Goal: Task Accomplishment & Management: Manage account settings

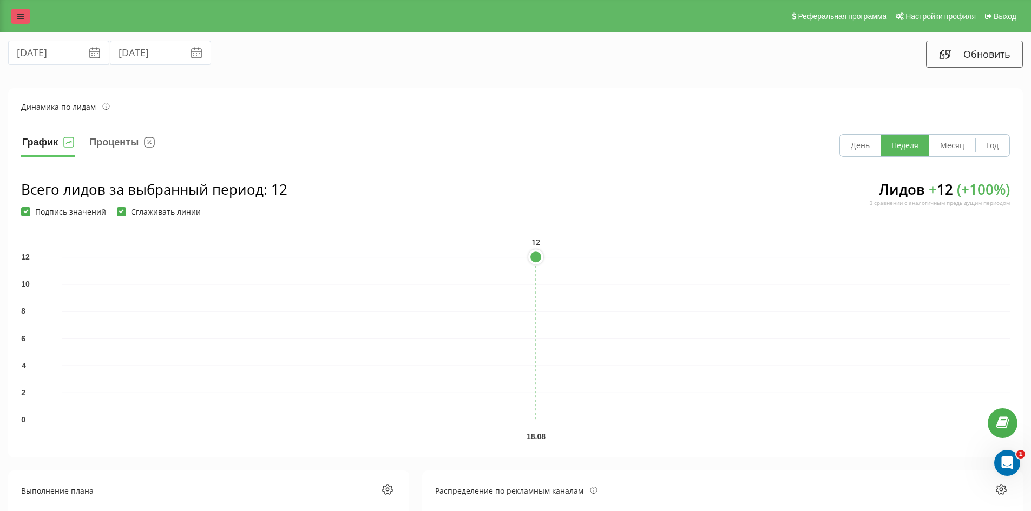
click at [15, 9] on link at bounding box center [20, 16] width 19 height 15
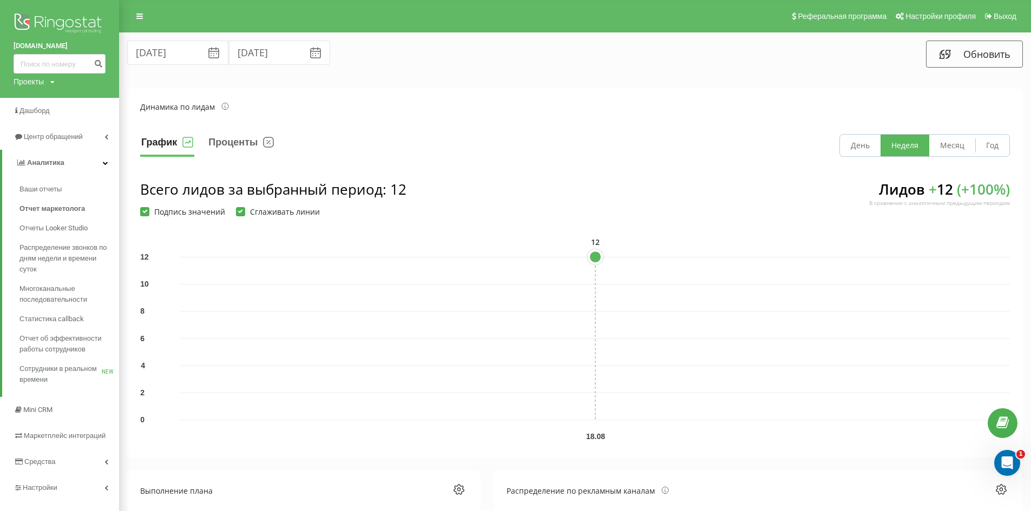
click at [60, 23] on img at bounding box center [60, 24] width 92 height 27
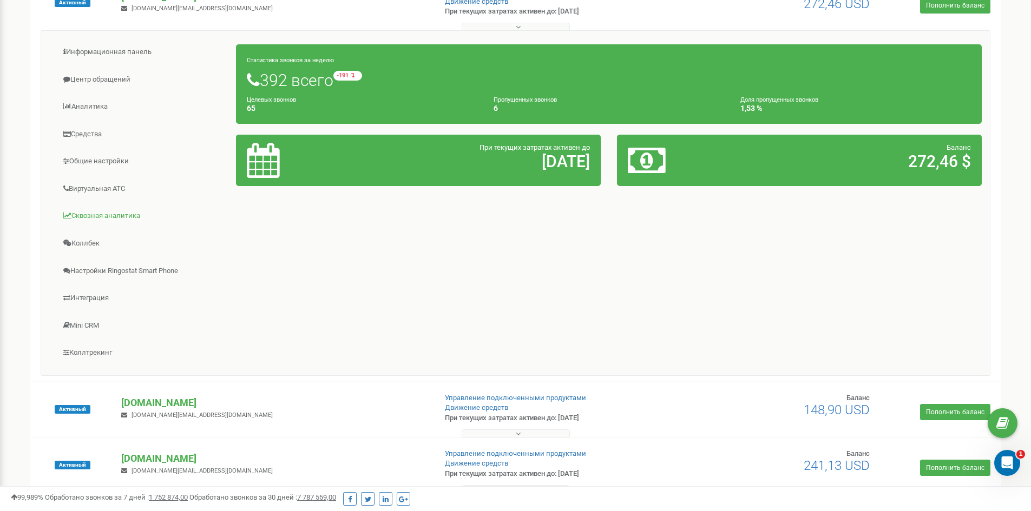
scroll to position [758, 0]
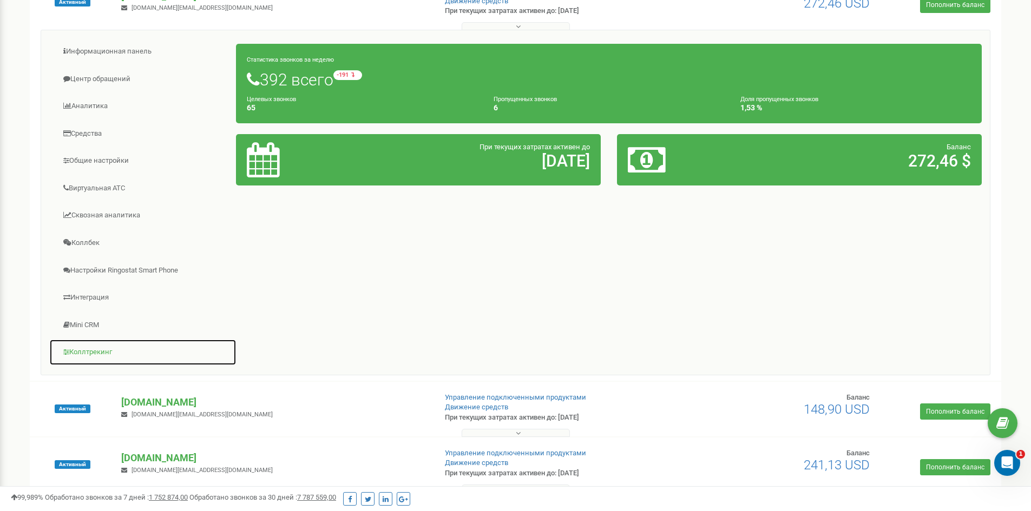
click at [90, 353] on link "Коллтрекинг" at bounding box center [142, 352] width 187 height 27
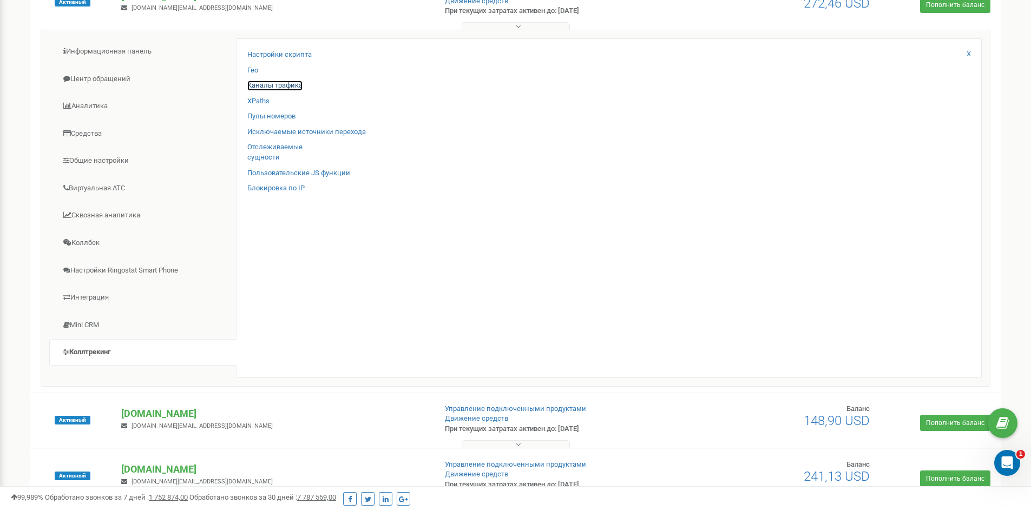
click at [276, 87] on link "Каналы трафика" at bounding box center [274, 86] width 55 height 10
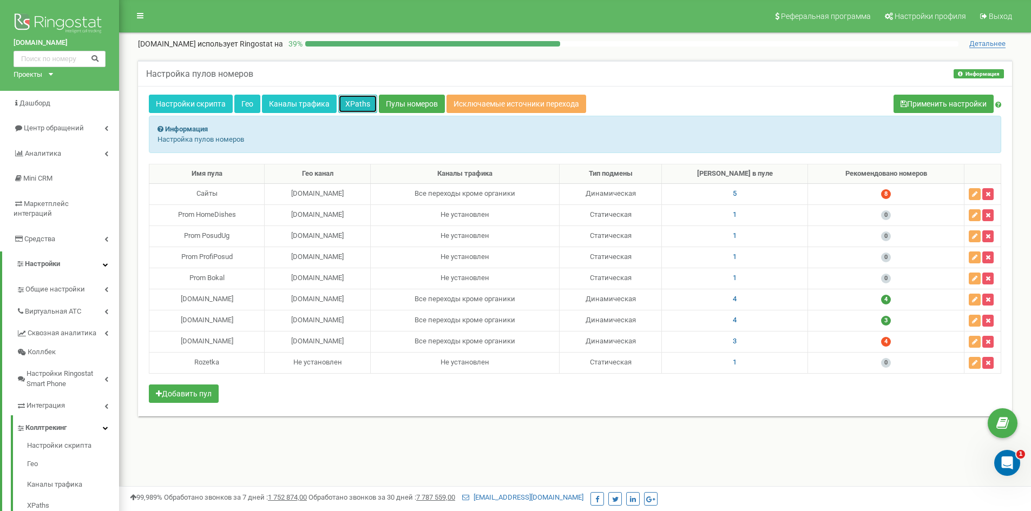
click at [359, 107] on link "XPaths" at bounding box center [357, 104] width 39 height 18
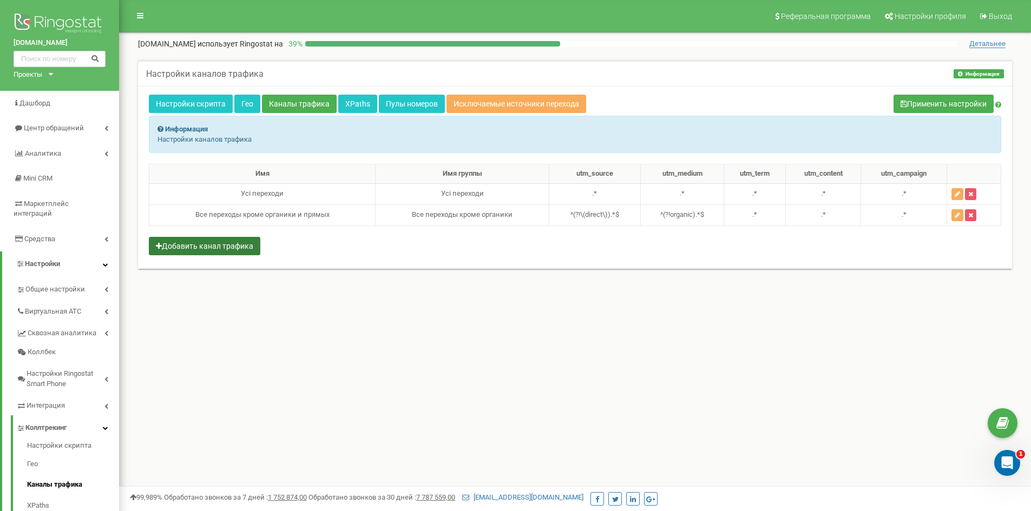
click at [239, 247] on button "Добавить канал трафика" at bounding box center [204, 246] width 111 height 18
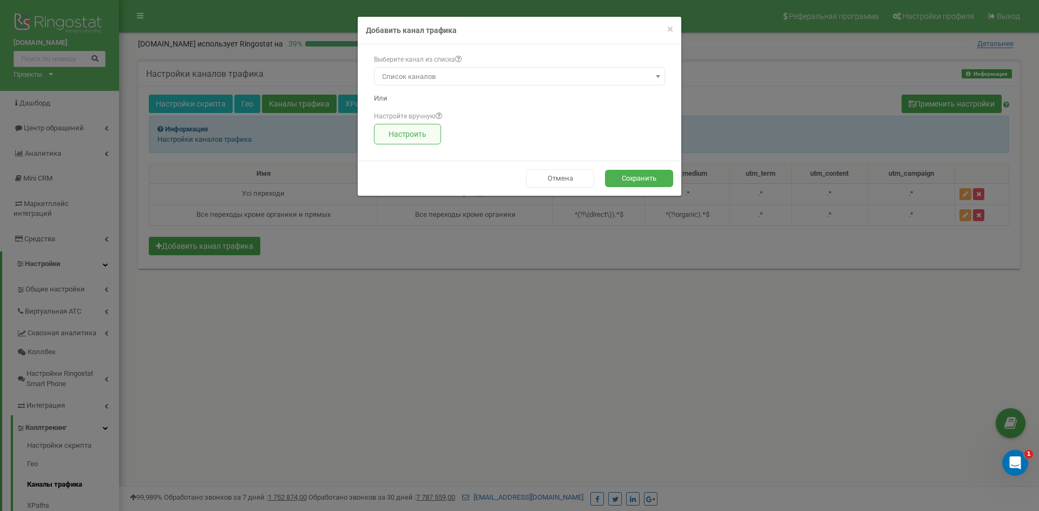
click at [419, 135] on button "Настроить" at bounding box center [407, 134] width 67 height 21
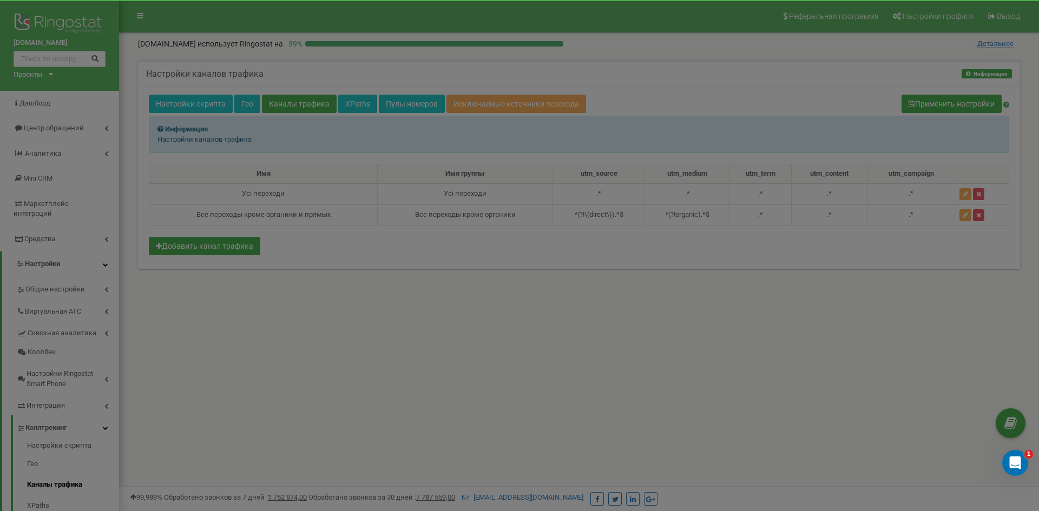
click at [0, 0] on div "× Close Добавить канал трафика Имя* Имя группы* Новый Усі переходи Все переходы…" at bounding box center [0, 0] width 0 height 0
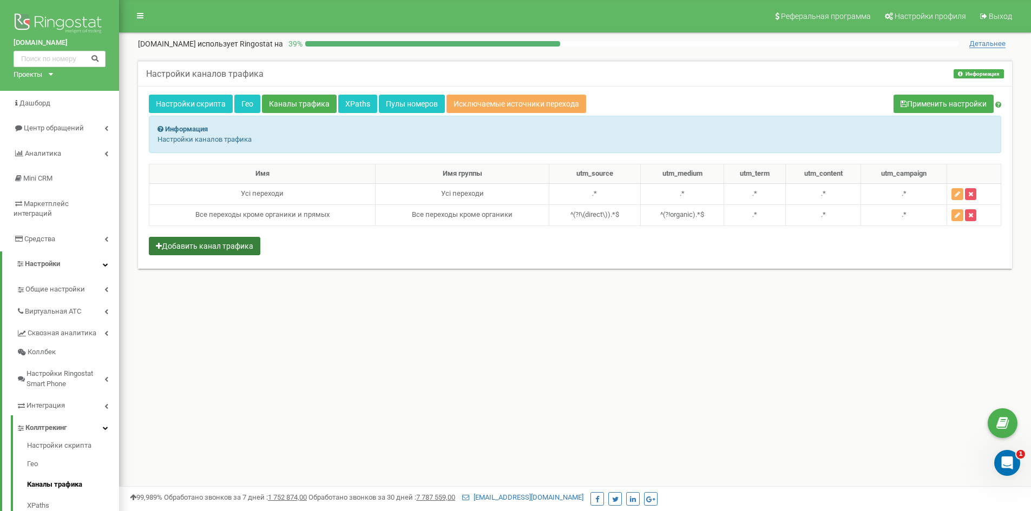
click at [236, 245] on button "Добавить канал трафика" at bounding box center [204, 246] width 111 height 18
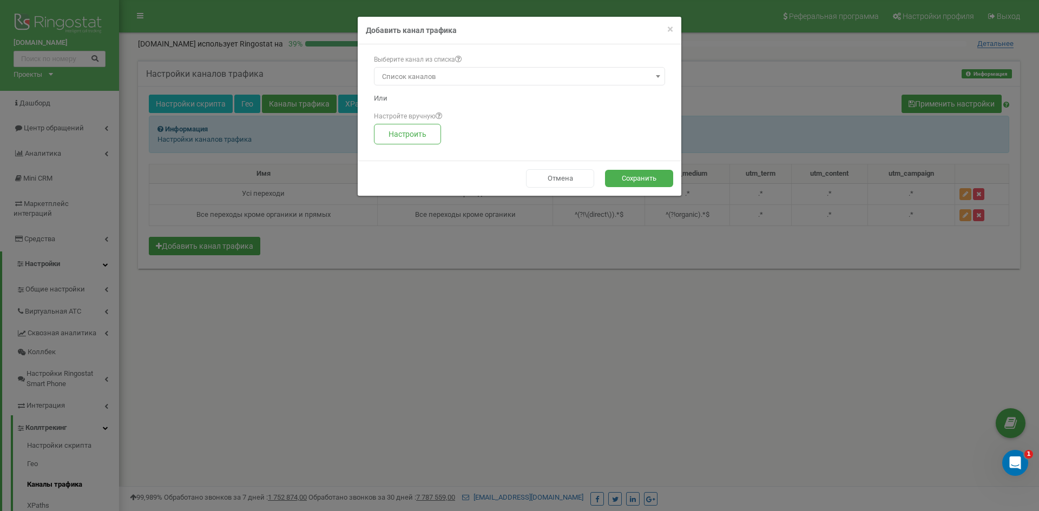
click at [418, 70] on span "Список каналов" at bounding box center [520, 76] width 284 height 15
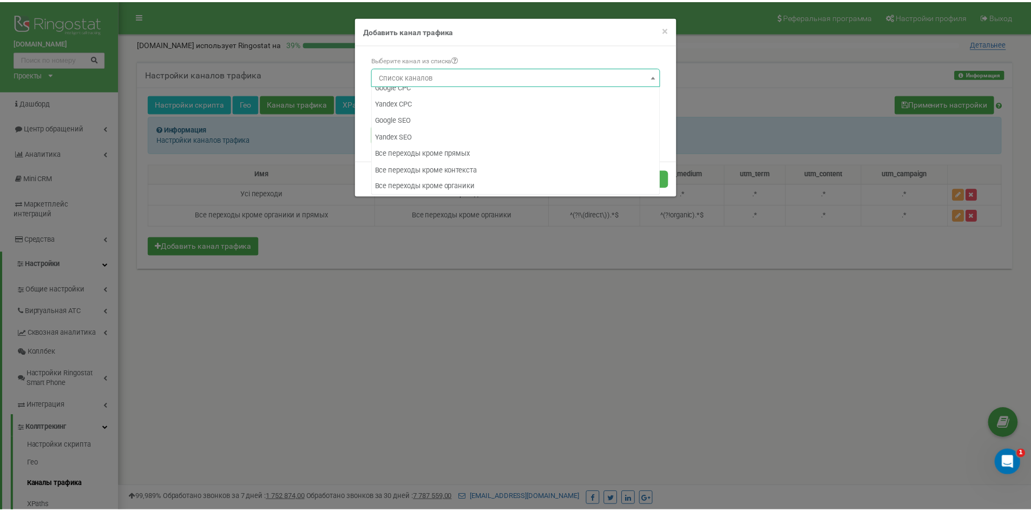
scroll to position [107, 0]
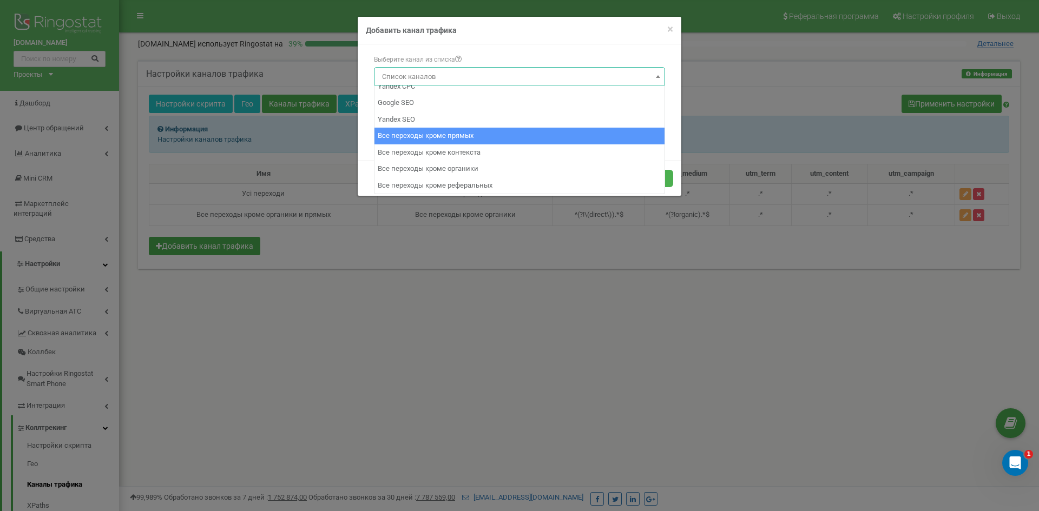
select select "8"
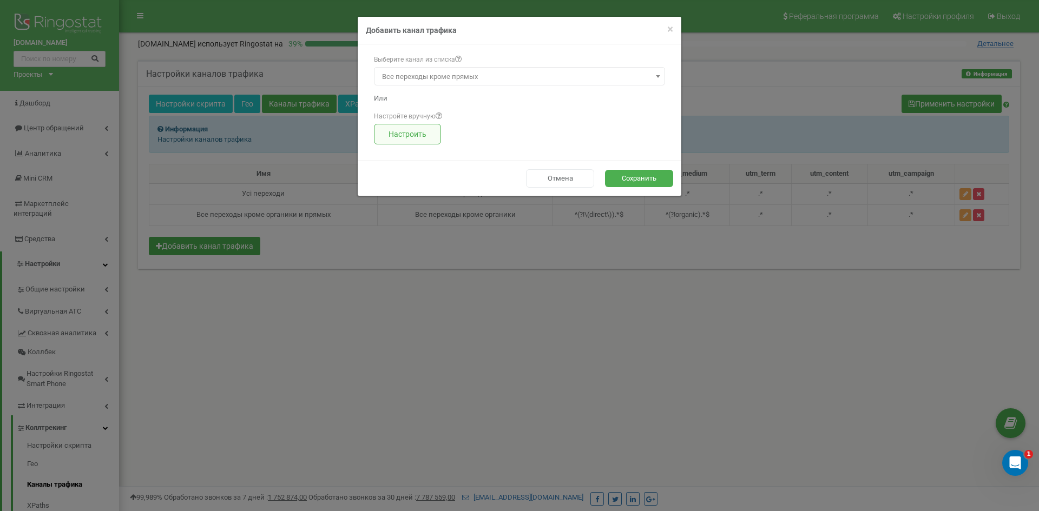
click at [409, 135] on button "Настроить" at bounding box center [407, 134] width 67 height 21
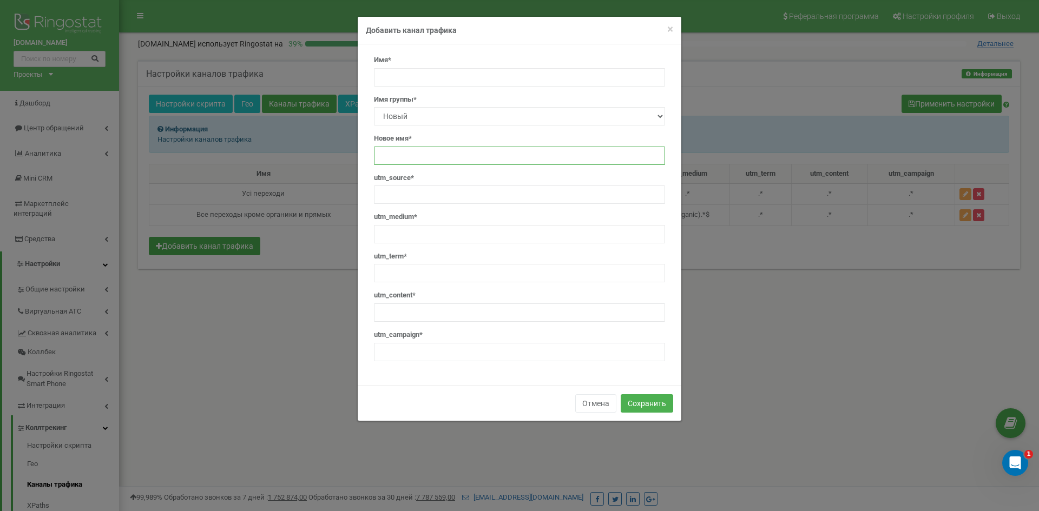
click at [421, 147] on input "text" at bounding box center [519, 156] width 291 height 18
click at [416, 160] on input "text" at bounding box center [519, 156] width 291 height 18
click at [440, 110] on select "Новый Усі переходи Все переходы кроме органики" at bounding box center [519, 116] width 291 height 18
select select "2=Все переходы кроме органики"
click at [374, 107] on select "Новый Усі переходи Все переходы кроме органики" at bounding box center [519, 116] width 291 height 18
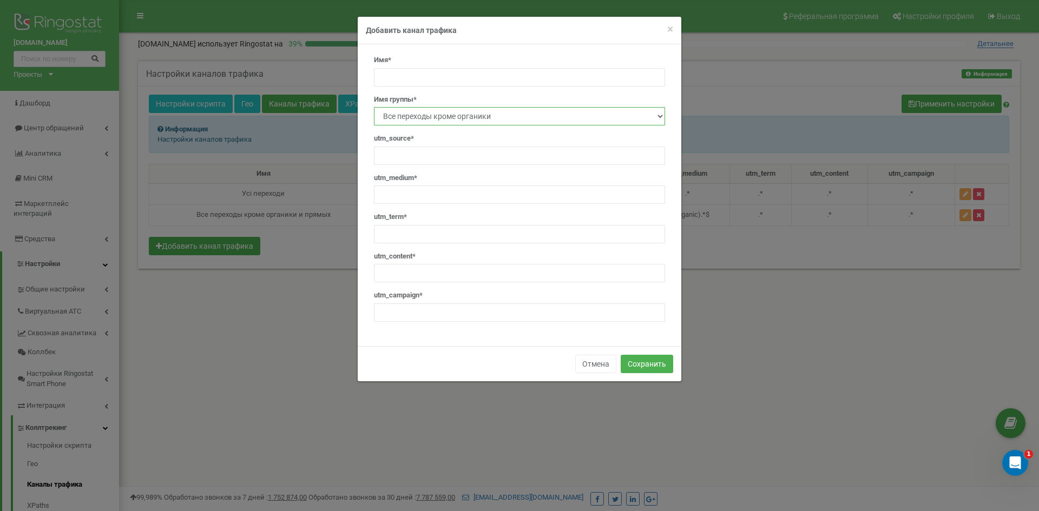
click at [419, 113] on select "Новый Усі переходи Все переходы кроме органики" at bounding box center [519, 116] width 291 height 18
click at [589, 360] on button "Отмена" at bounding box center [595, 364] width 41 height 18
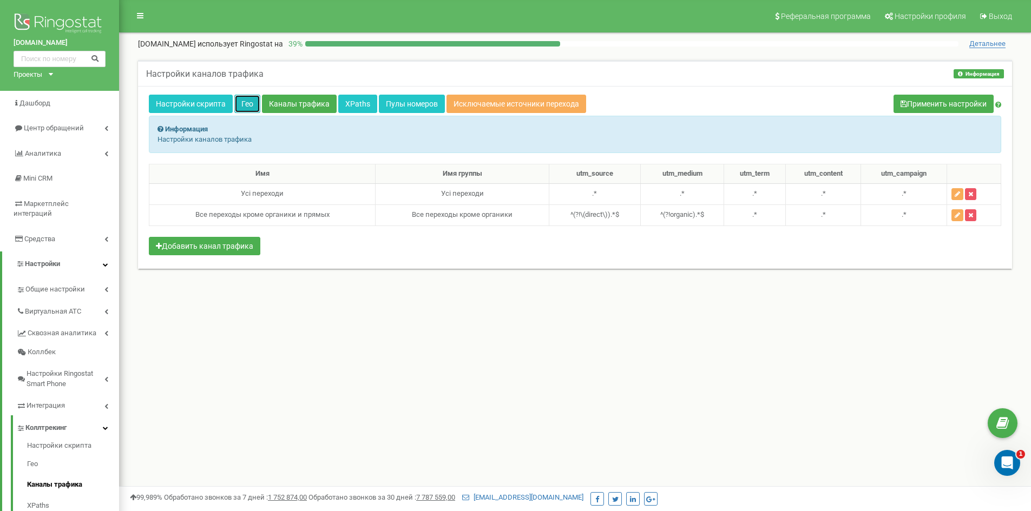
click at [252, 101] on link "Гео" at bounding box center [247, 104] width 26 height 18
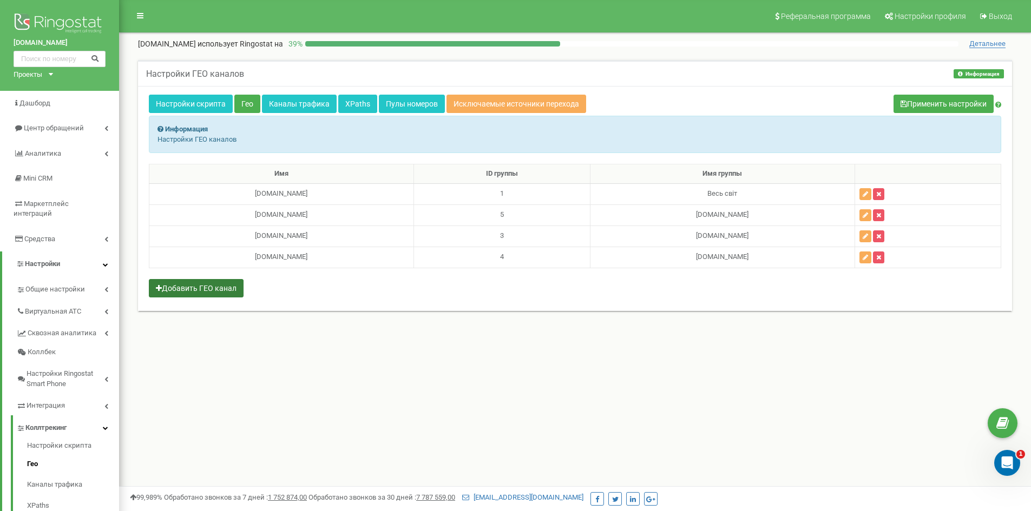
click at [208, 285] on button "Добавить ГЕО канал" at bounding box center [196, 288] width 95 height 18
select select
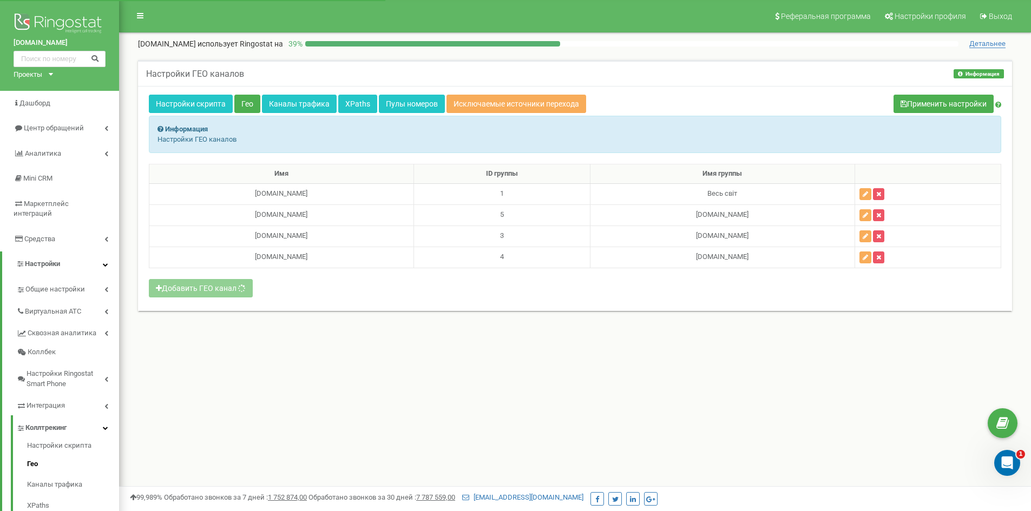
select select
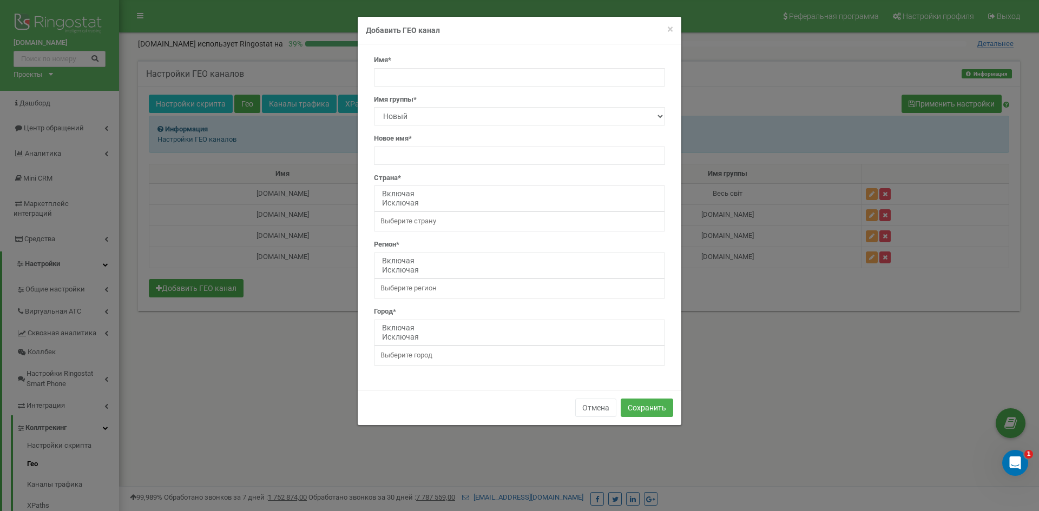
click at [422, 224] on input "search" at bounding box center [424, 221] width 89 height 10
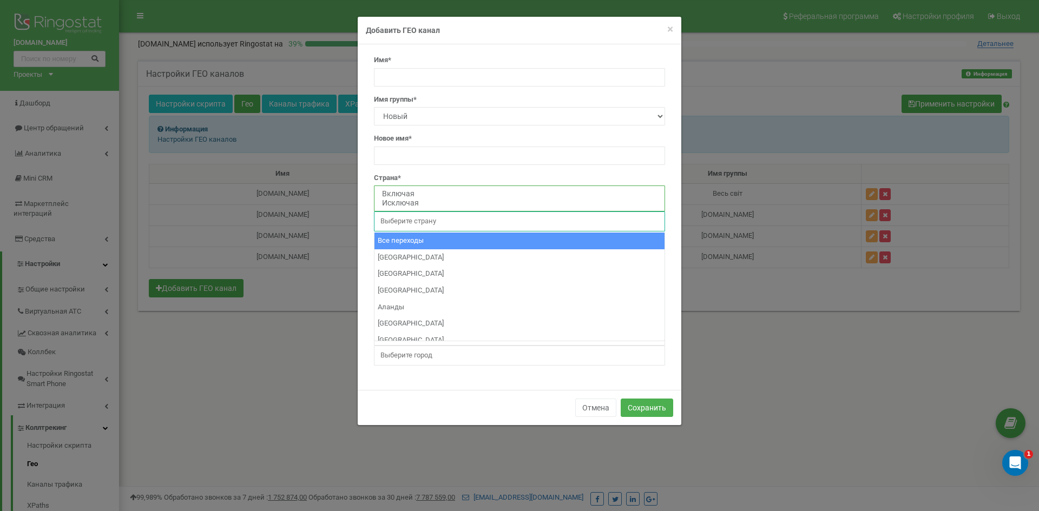
select select "including"
click at [433, 191] on option "Включая" at bounding box center [519, 193] width 277 height 9
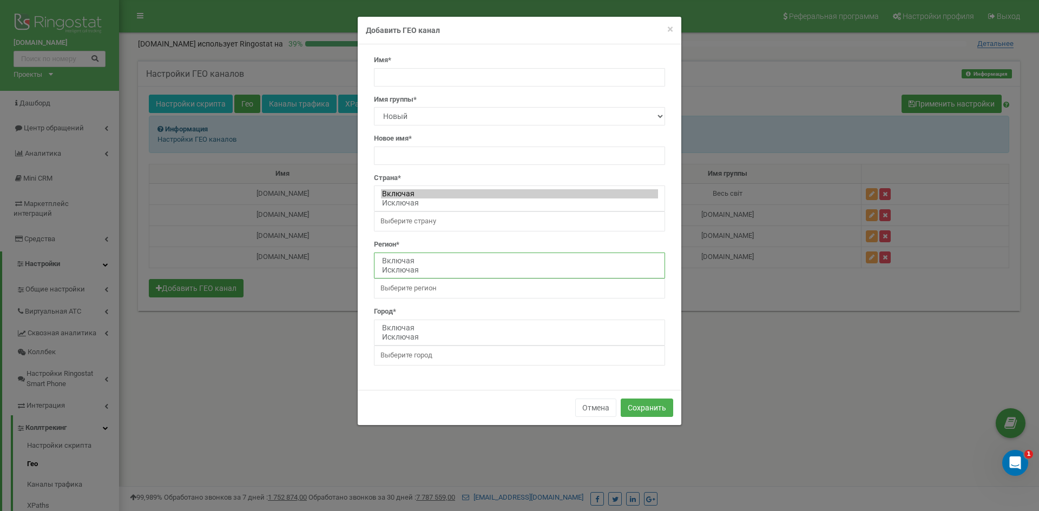
select select "including"
click at [428, 263] on option "Включая" at bounding box center [519, 261] width 277 height 9
click at [416, 293] on input "search" at bounding box center [424, 289] width 89 height 10
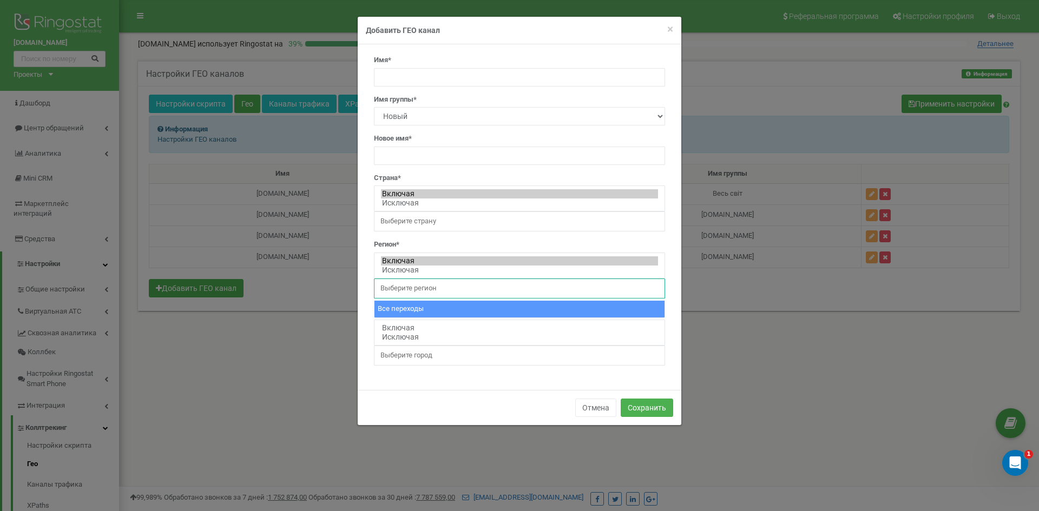
click at [419, 287] on input "search" at bounding box center [424, 289] width 89 height 10
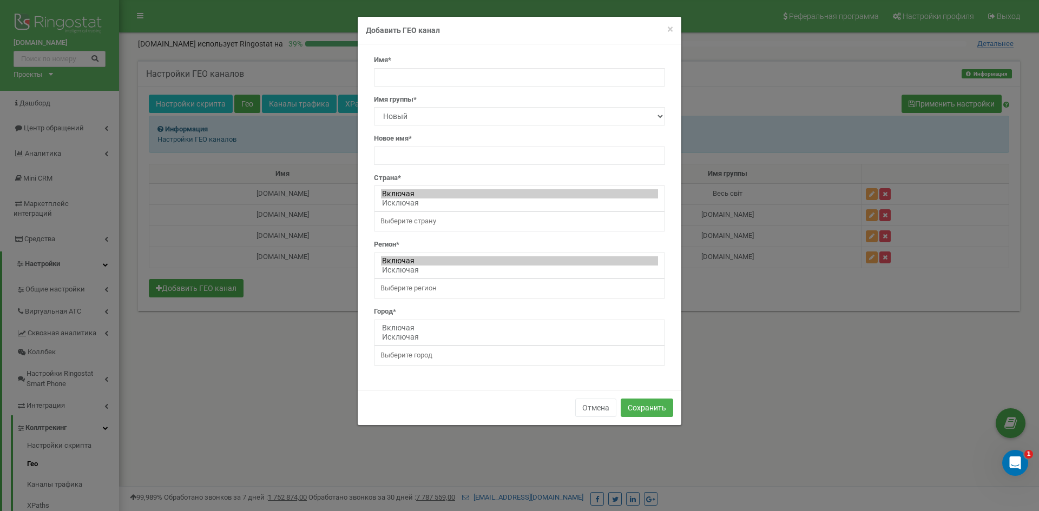
click at [422, 224] on input "search" at bounding box center [424, 221] width 89 height 10
type input "e"
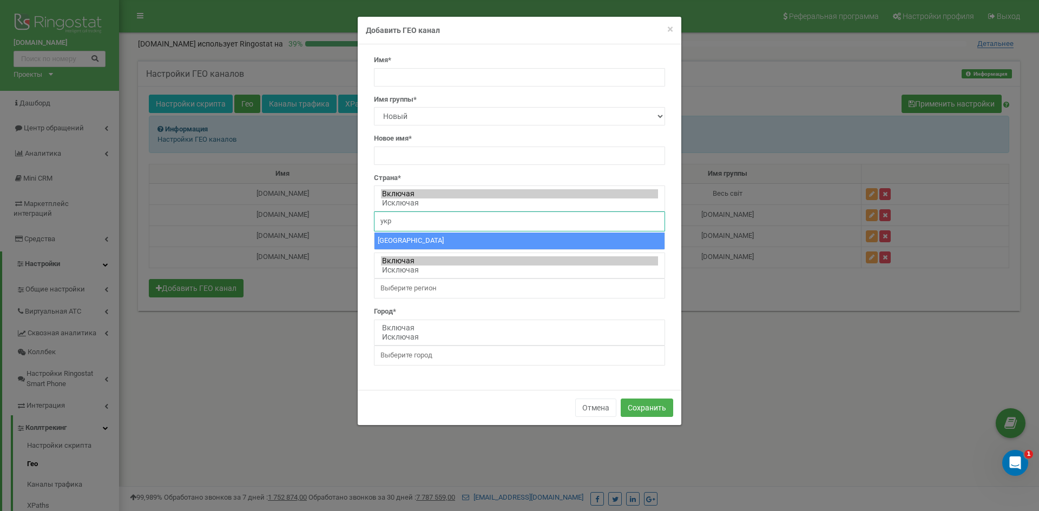
type input "укр"
select select "UA"
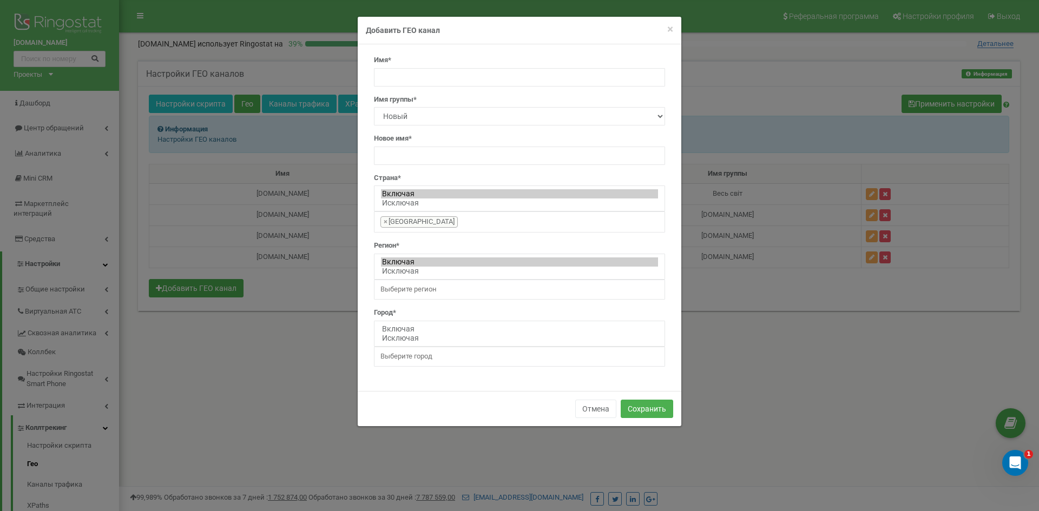
scroll to position [2026, 0]
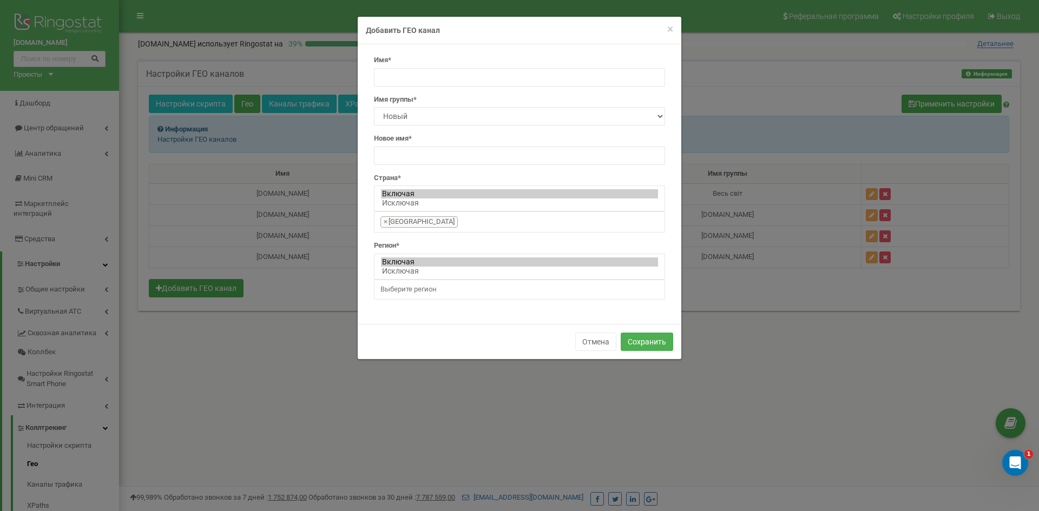
click at [416, 292] on input "search" at bounding box center [424, 290] width 89 height 10
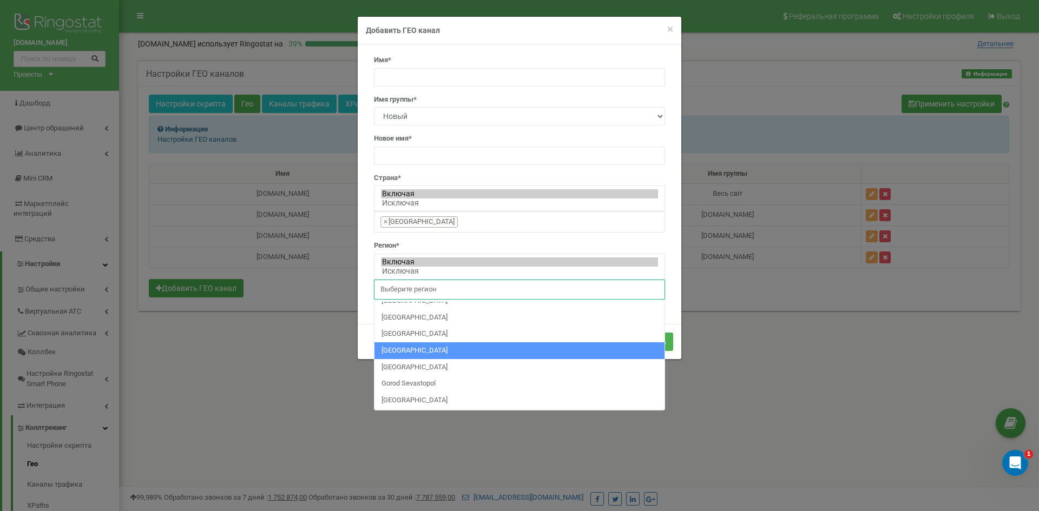
scroll to position [54, 0]
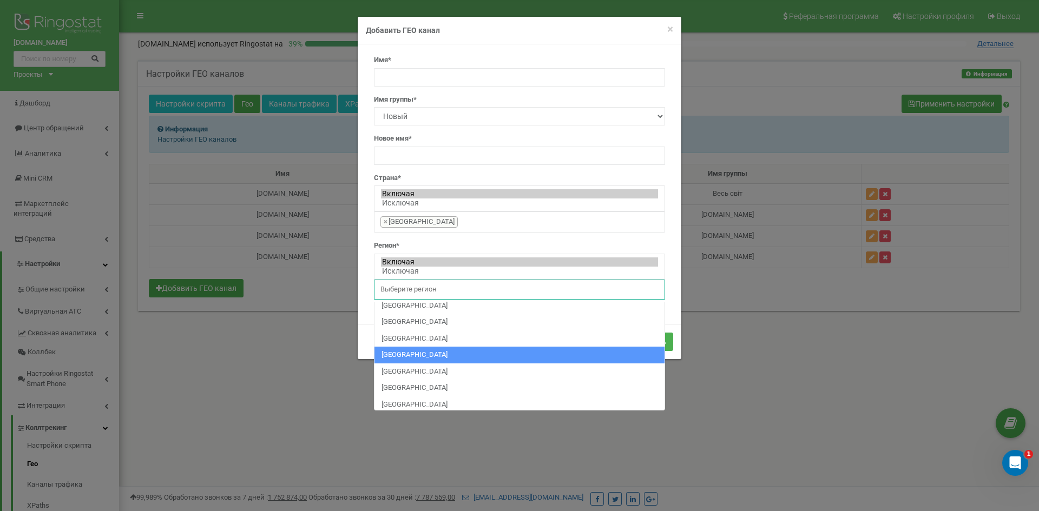
select select "UA_23"
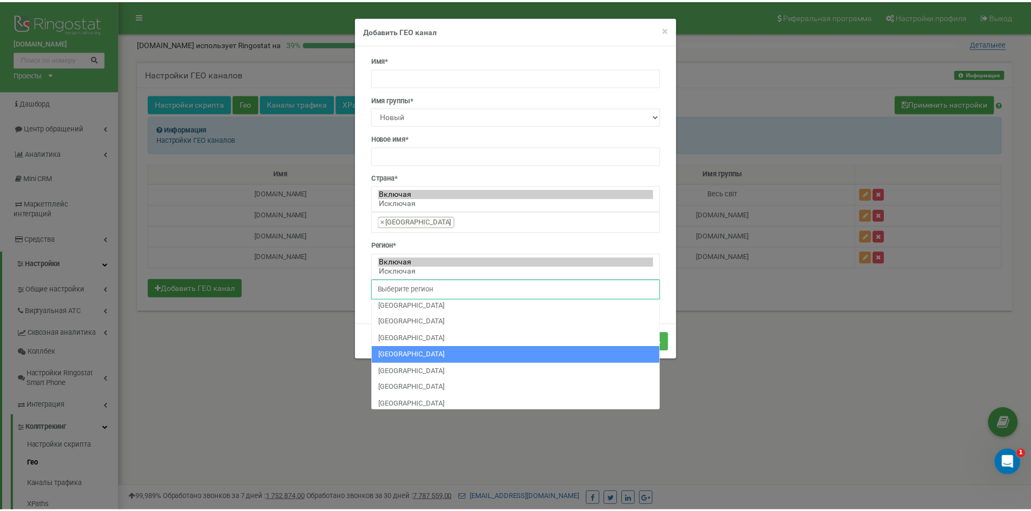
scroll to position [58, 0]
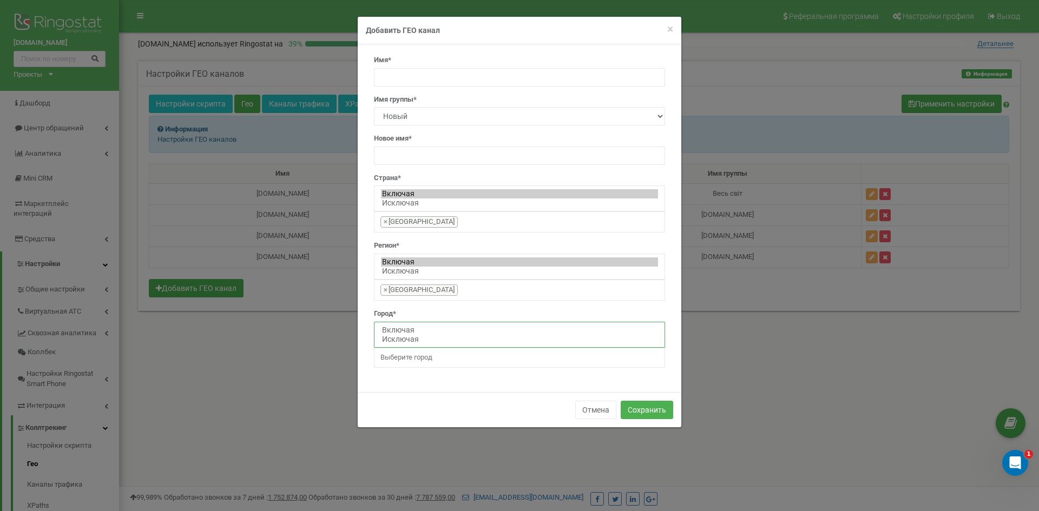
select select "including"
click at [402, 333] on option "Включая" at bounding box center [519, 330] width 277 height 9
click at [398, 363] on input "search" at bounding box center [424, 358] width 89 height 10
click at [370, 295] on div "Имя* Имя группы* Новый Весь світ profi-posud.com bokal.website posuda-yug.com.u…" at bounding box center [519, 215] width 307 height 321
click at [669, 27] on span "×" at bounding box center [670, 29] width 6 height 13
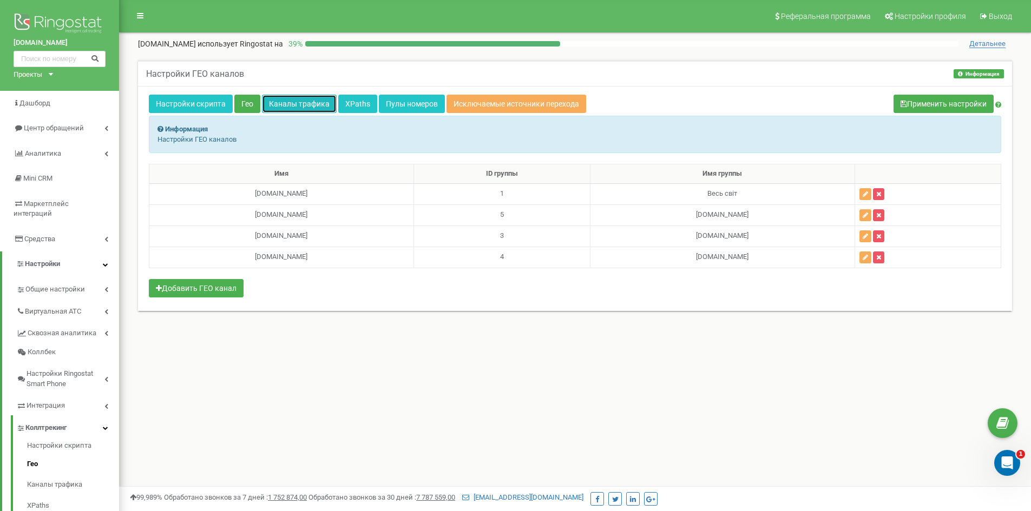
click at [285, 103] on link "Каналы трафика" at bounding box center [299, 104] width 75 height 18
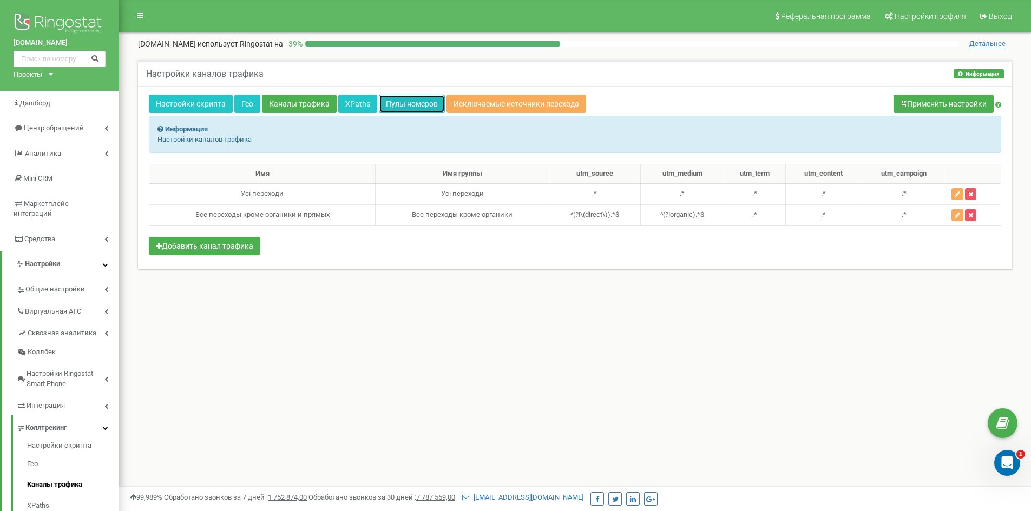
click at [394, 100] on link "Пулы номеров" at bounding box center [412, 104] width 66 height 18
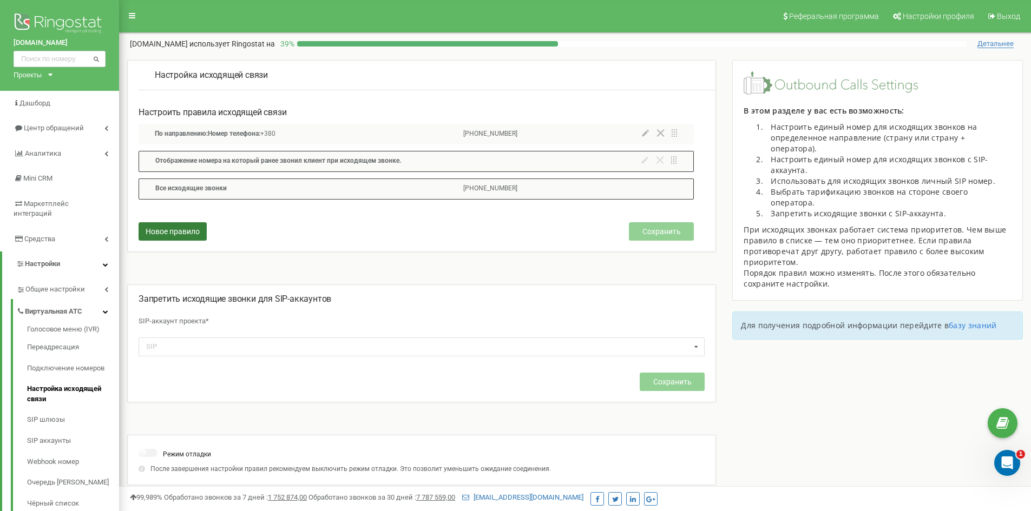
click at [176, 229] on span "Новое правило" at bounding box center [173, 231] width 54 height 9
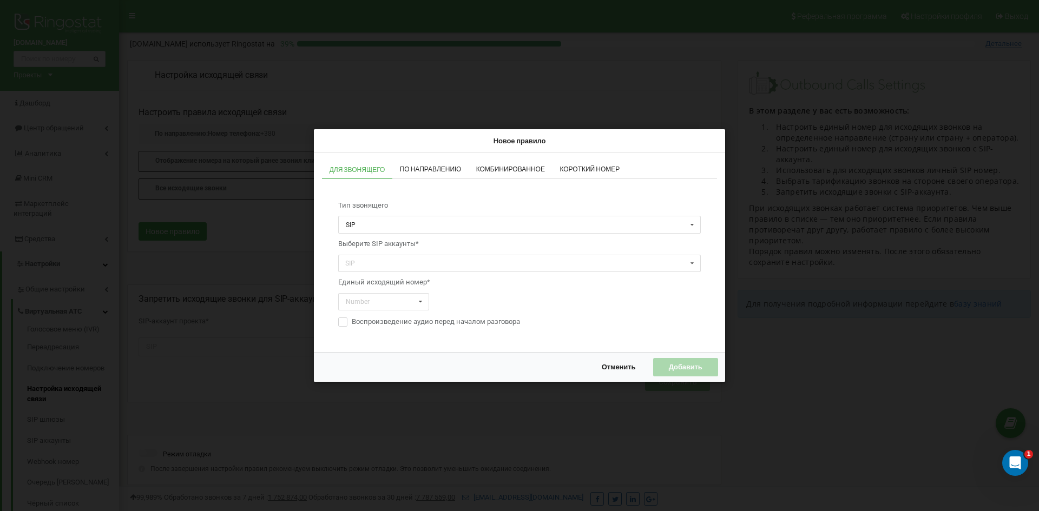
click at [409, 169] on span "По направлению" at bounding box center [431, 169] width 62 height 6
click at [354, 157] on div "Для звонящего По направлению Комбинированное Короткий номер Тип направления Нап…" at bounding box center [519, 253] width 411 height 200
click at [359, 169] on span "Для звонящего" at bounding box center [358, 169] width 56 height 6
click at [531, 169] on span "Комбинированное" at bounding box center [510, 169] width 69 height 6
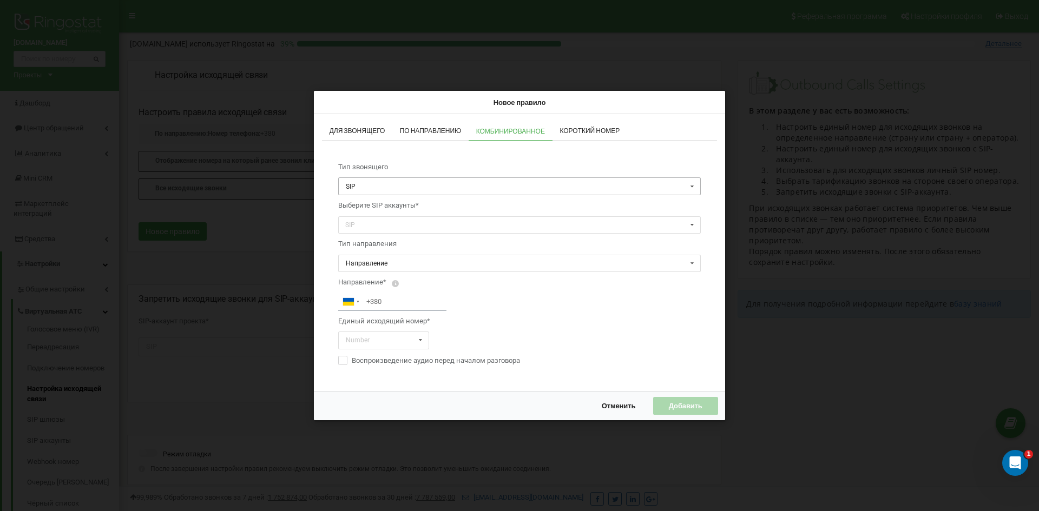
click at [378, 182] on input "text" at bounding box center [520, 186] width 362 height 17
click at [360, 219] on span "Отдел" at bounding box center [354, 217] width 19 height 8
click at [394, 303] on input "tel" at bounding box center [392, 302] width 108 height 18
click at [410, 338] on input "text" at bounding box center [384, 340] width 90 height 17
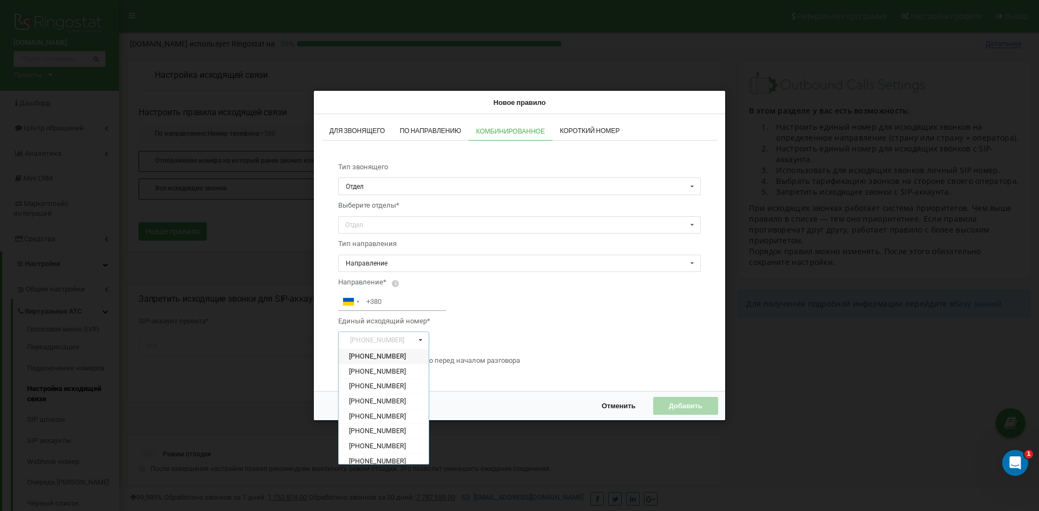
click at [560, 311] on span "Единый исходящий номер*" at bounding box center [519, 321] width 363 height 21
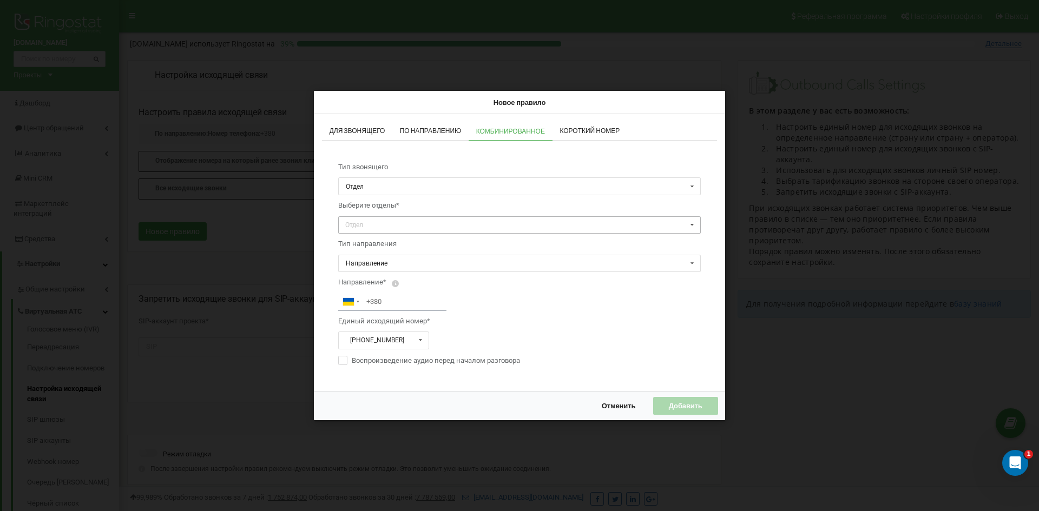
click at [500, 227] on div "Отдел No results found." at bounding box center [519, 225] width 363 height 18
click at [500, 226] on div "Отдел No results found." at bounding box center [519, 225] width 363 height 18
click at [528, 304] on div "[GEOGRAPHIC_DATA] + 1 [GEOGRAPHIC_DATA] + 44 [GEOGRAPHIC_DATA] (‫[GEOGRAPHIC_DA…" at bounding box center [519, 302] width 363 height 18
click at [408, 130] on span "По направлению" at bounding box center [431, 131] width 62 height 6
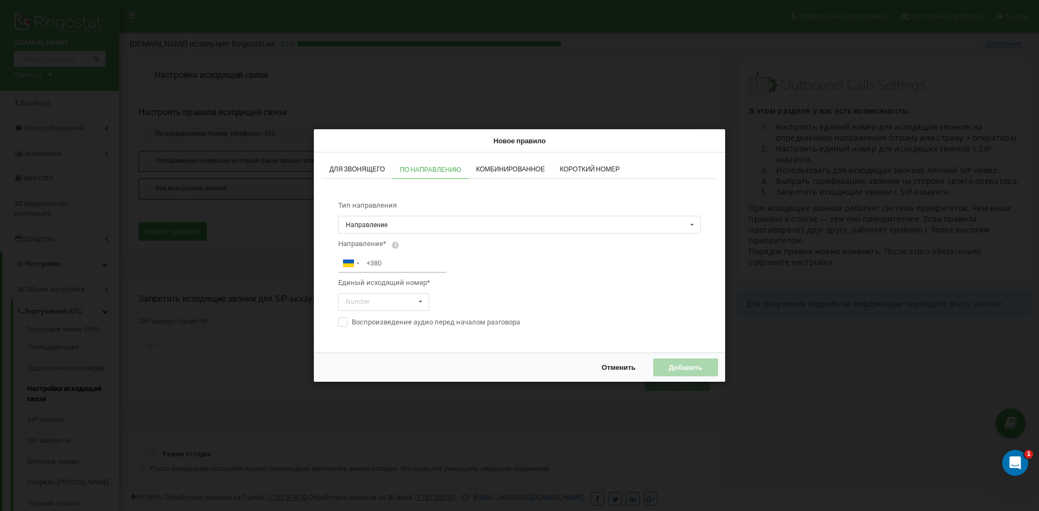
click at [365, 172] on span "Для звонящего" at bounding box center [358, 169] width 56 height 6
click at [399, 222] on input "text" at bounding box center [520, 225] width 362 height 17
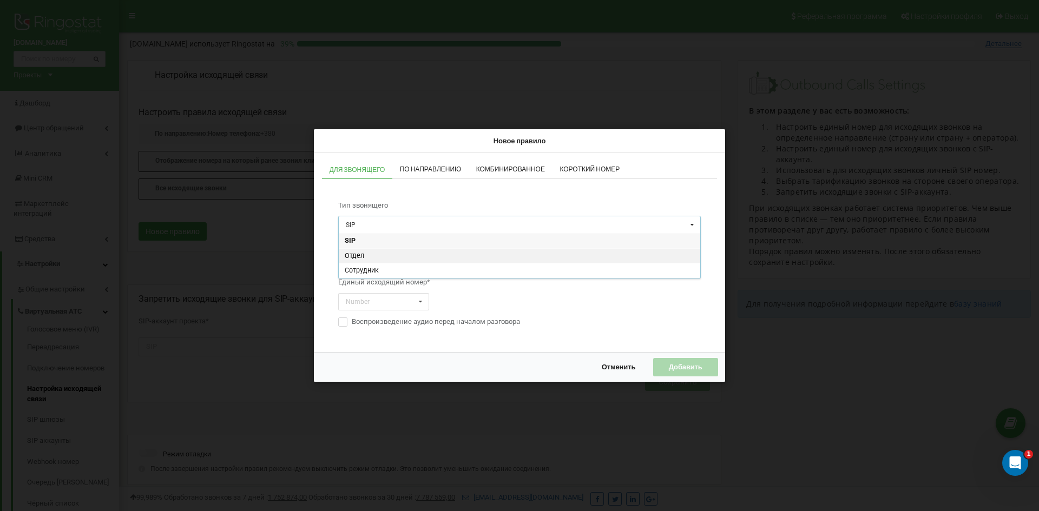
click at [371, 253] on div "Отдел" at bounding box center [520, 255] width 362 height 15
click at [382, 262] on div "Отдел No results found." at bounding box center [519, 264] width 363 height 18
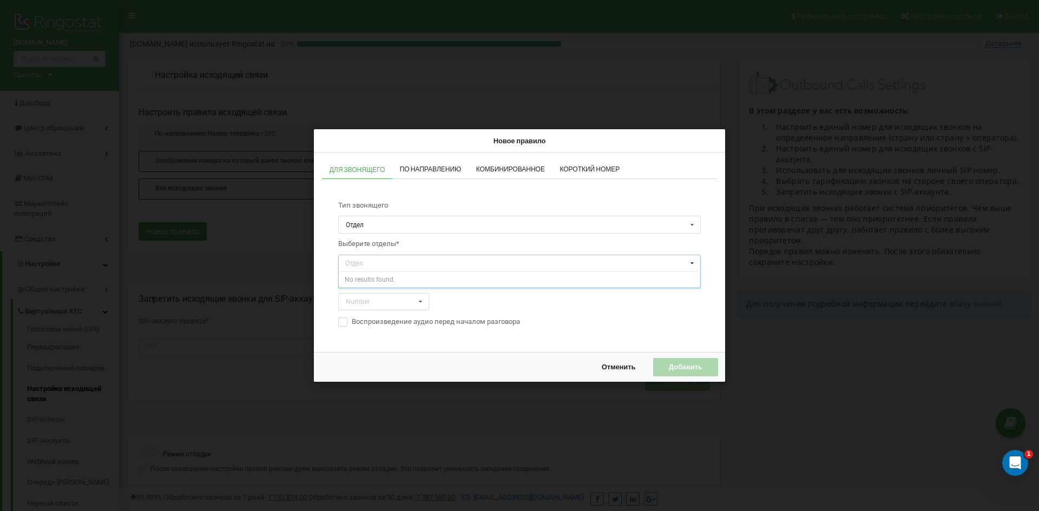
click at [382, 262] on div "Отдел No results found." at bounding box center [519, 264] width 363 height 18
click at [372, 300] on input "text" at bounding box center [384, 302] width 90 height 17
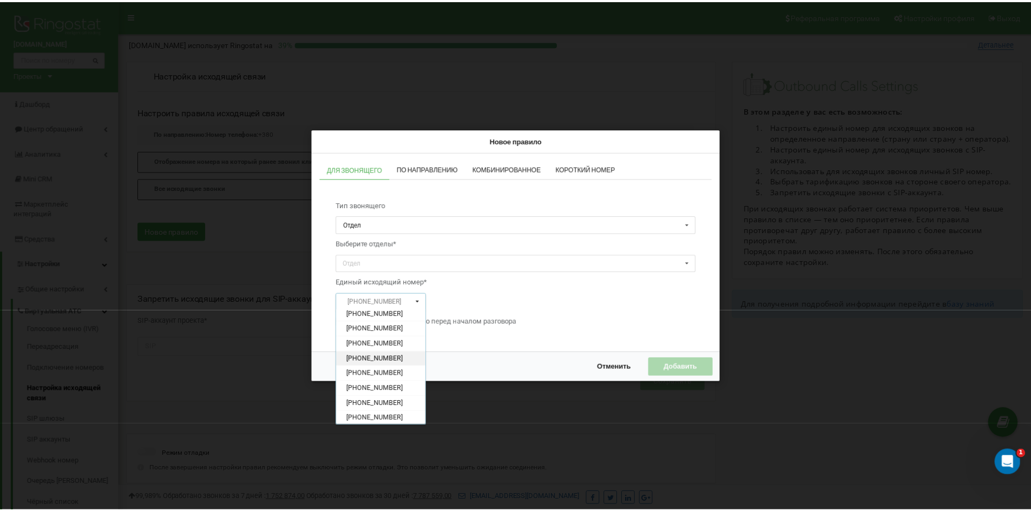
scroll to position [259, 0]
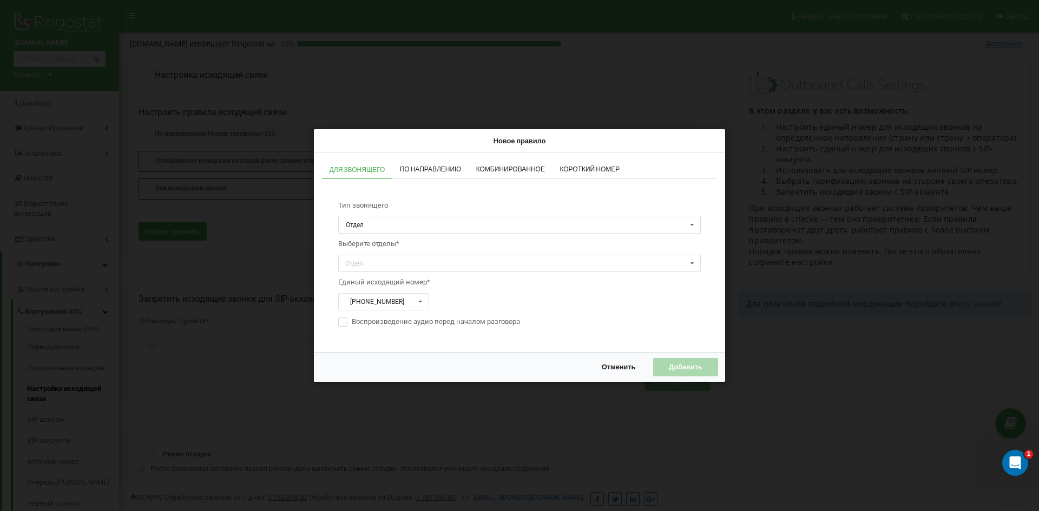
click at [583, 298] on div "Тип звонящего Отдел SIP Отдел Сотрудник Выберите отделы* Отдел No results found…" at bounding box center [519, 264] width 384 height 149
click at [619, 360] on button "Отменить" at bounding box center [618, 367] width 55 height 18
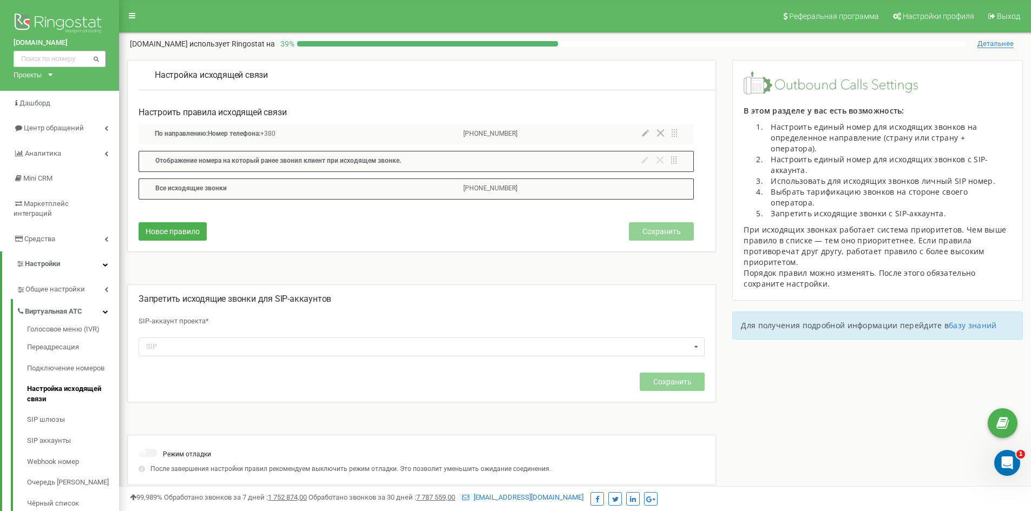
click at [622, 60] on div "Настройка исходящей связи Настроить правила исходящей связи По направлению: Ном…" at bounding box center [421, 156] width 589 height 192
